Goal: Task Accomplishment & Management: Manage account settings

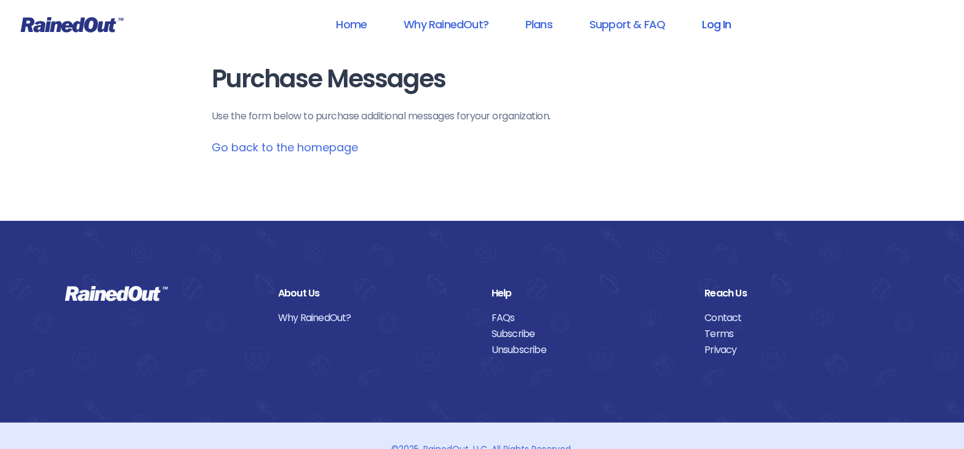
click at [710, 26] on link "Log In" at bounding box center [716, 24] width 61 height 28
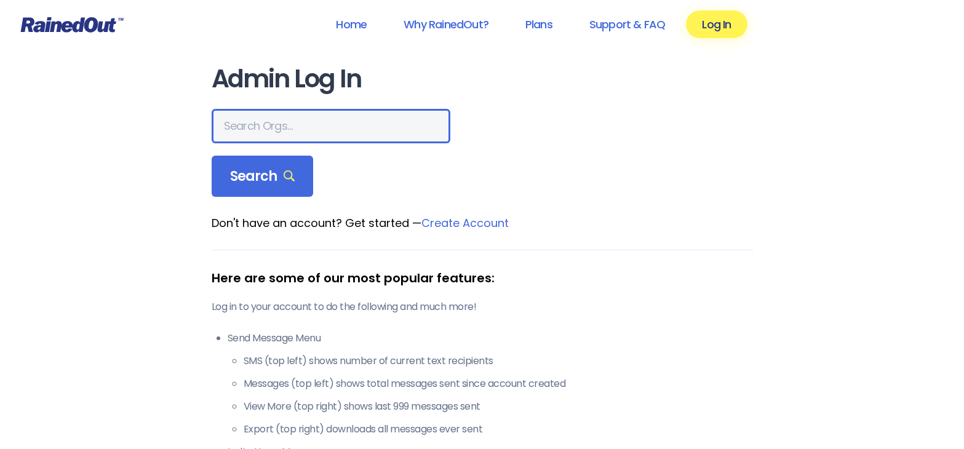
click at [283, 130] on input "text" at bounding box center [331, 126] width 239 height 34
type input "[GEOGRAPHIC_DATA]"
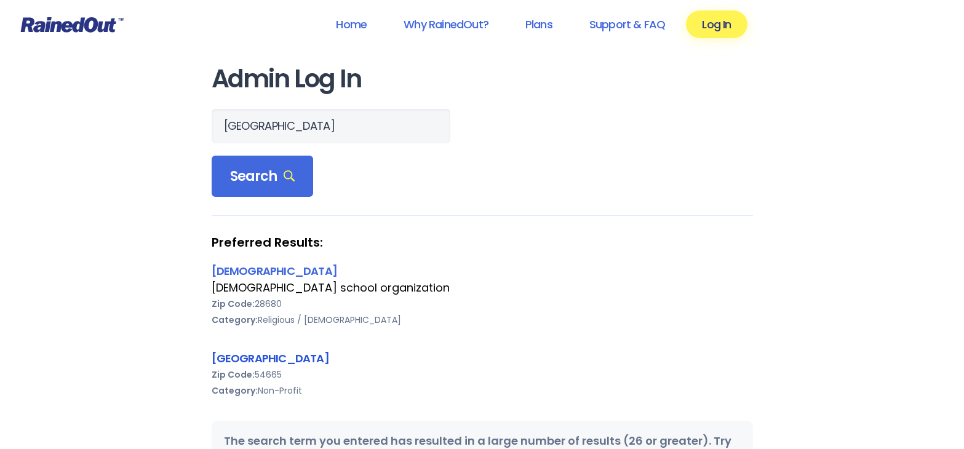
click at [261, 362] on link "[GEOGRAPHIC_DATA]" at bounding box center [271, 358] width 118 height 15
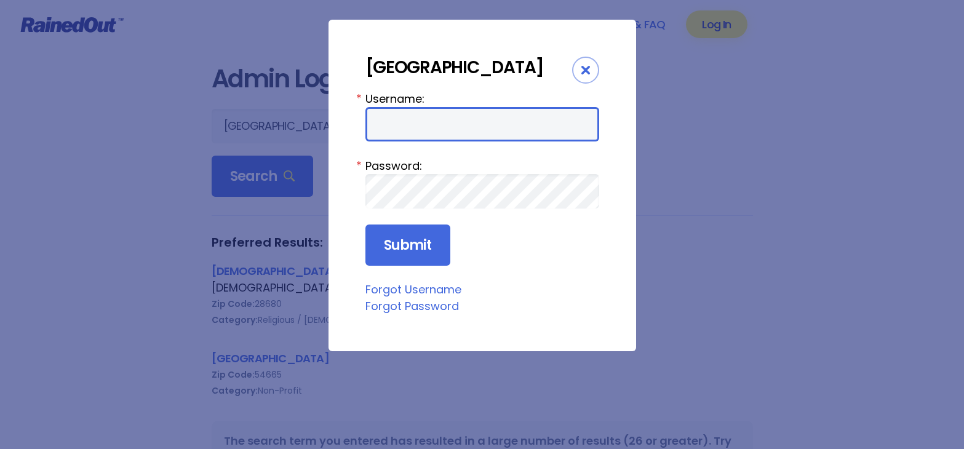
click at [455, 142] on input "Username:" at bounding box center [483, 124] width 234 height 34
type input "PRWSADMIN"
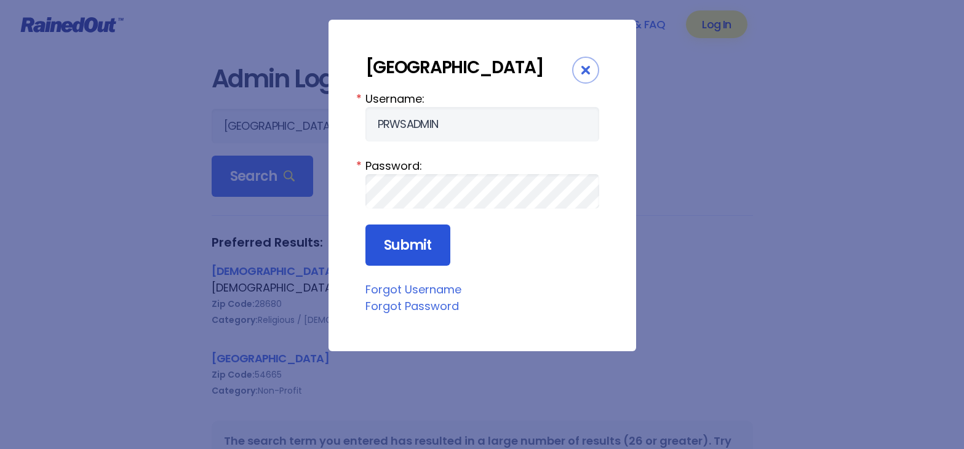
click at [401, 266] on input "Submit" at bounding box center [408, 246] width 85 height 42
